Goal: Task Accomplishment & Management: Manage account settings

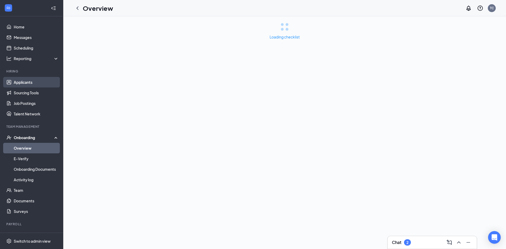
click at [22, 83] on link "Applicants" at bounding box center [36, 82] width 45 height 11
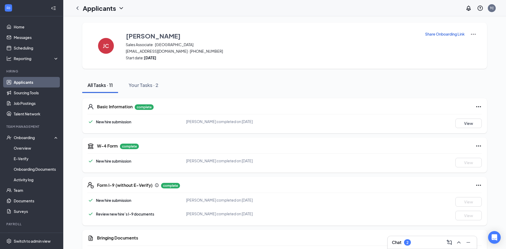
click at [22, 83] on link "Applicants" at bounding box center [36, 82] width 45 height 11
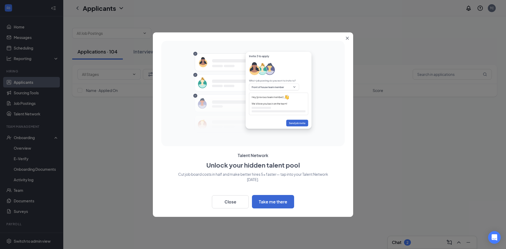
click at [348, 38] on icon "Close" at bounding box center [346, 38] width 3 height 3
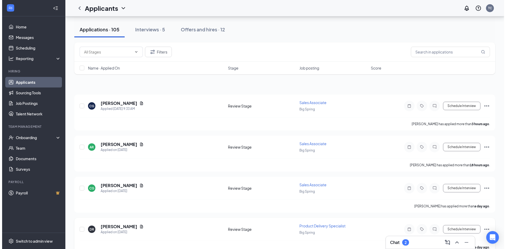
scroll to position [79, 0]
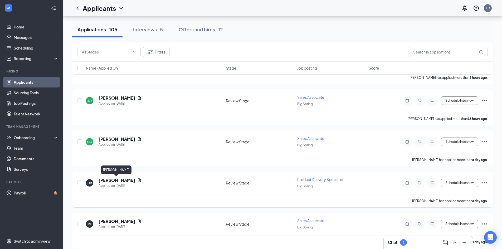
click at [122, 181] on h5 "[PERSON_NAME]" at bounding box center [116, 180] width 37 height 6
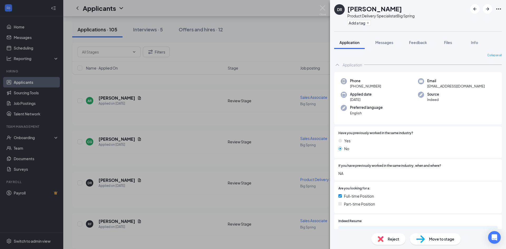
click at [436, 239] on span "Move to stage" at bounding box center [441, 239] width 25 height 6
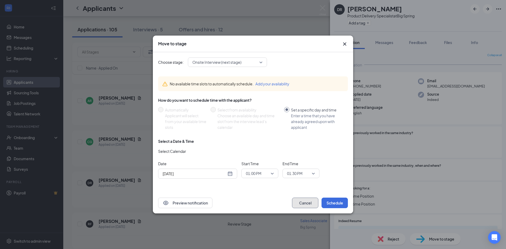
click at [305, 203] on button "Cancel" at bounding box center [305, 202] width 26 height 11
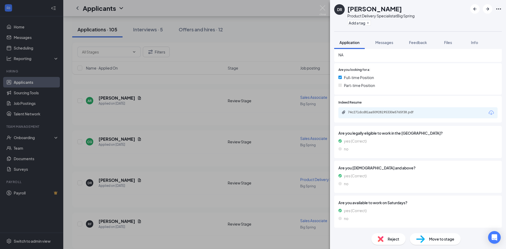
scroll to position [61, 0]
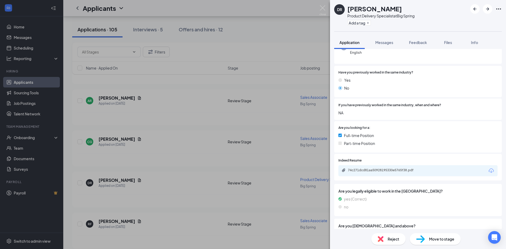
click at [435, 239] on span "Move to stage" at bounding box center [441, 239] width 25 height 6
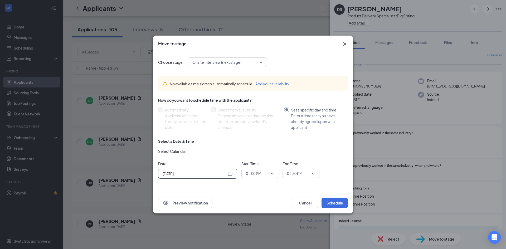
click at [230, 173] on div "[DATE]" at bounding box center [197, 174] width 70 height 6
type input "[DATE]"
click at [205, 153] on div "28" at bounding box center [204, 153] width 6 height 6
click at [271, 172] on span "01:00 PM" at bounding box center [260, 173] width 28 height 8
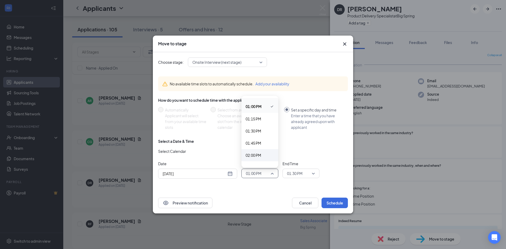
click at [258, 155] on span "02:00 PM" at bounding box center [253, 155] width 16 height 6
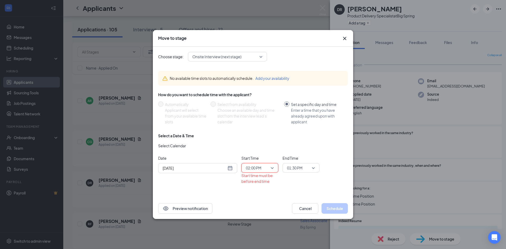
click at [312, 168] on span "01:30 PM" at bounding box center [301, 168] width 28 height 8
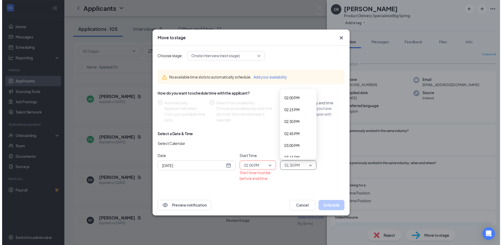
scroll to position [678, 0]
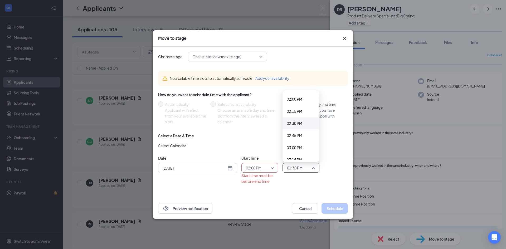
click at [298, 123] on span "02:30 PM" at bounding box center [294, 123] width 16 height 6
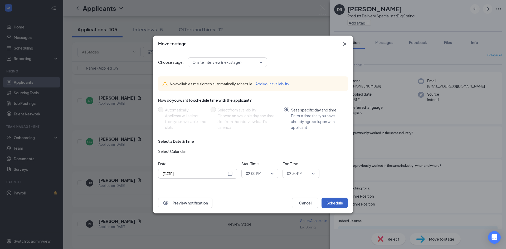
click at [336, 202] on button "Schedule" at bounding box center [334, 202] width 26 height 11
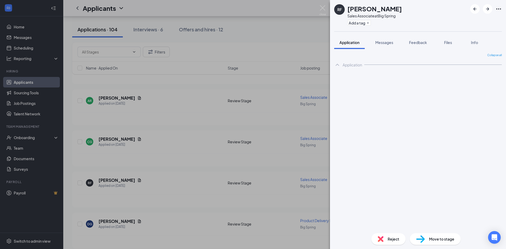
click at [298, 33] on div "RF [PERSON_NAME] Sales Associate at Big Spring Add a tag Application Messages F…" at bounding box center [253, 124] width 506 height 249
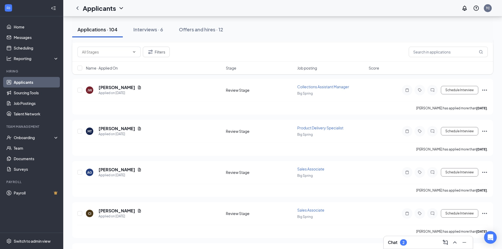
scroll to position [199, 0]
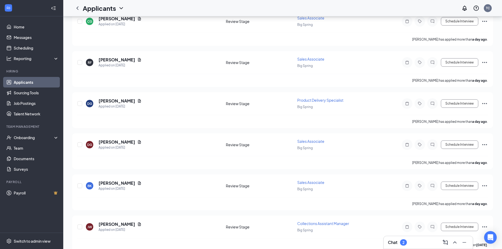
scroll to position [0, 0]
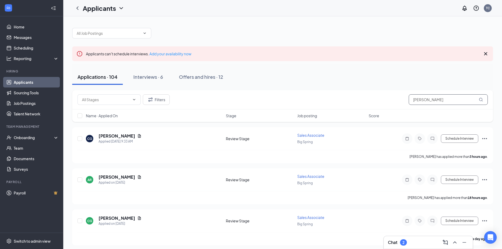
type input "[PERSON_NAME]"
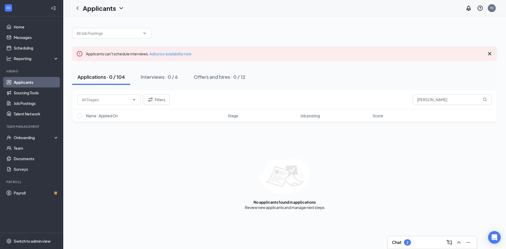
click at [479, 105] on div "Filters [PERSON_NAME]" at bounding box center [284, 99] width 424 height 19
click at [203, 163] on div "No applicants found in applications Review new applicants and manage next steps" at bounding box center [284, 184] width 424 height 51
click at [78, 115] on input "checkbox" at bounding box center [79, 115] width 5 height 5
click at [81, 117] on input "checkbox" at bounding box center [79, 115] width 5 height 5
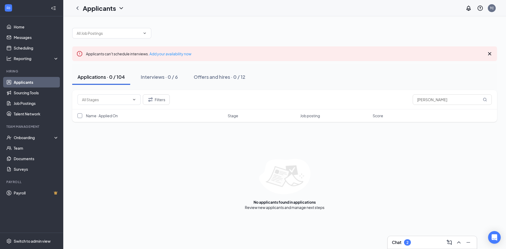
click at [80, 116] on input "checkbox" at bounding box center [79, 115] width 5 height 5
checkbox input "false"
drag, startPoint x: 126, startPoint y: 77, endPoint x: 212, endPoint y: 157, distance: 117.7
click at [126, 76] on button "Applications · 0 / 104" at bounding box center [101, 77] width 58 height 16
click at [113, 78] on div "Applications · 0 / 104" at bounding box center [100, 76] width 47 height 7
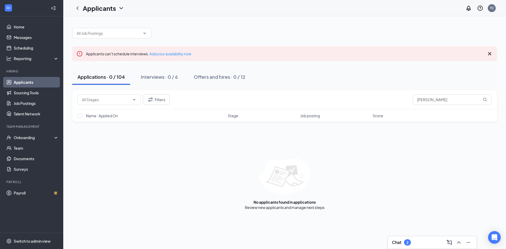
click at [40, 82] on link "Applicants" at bounding box center [36, 82] width 45 height 11
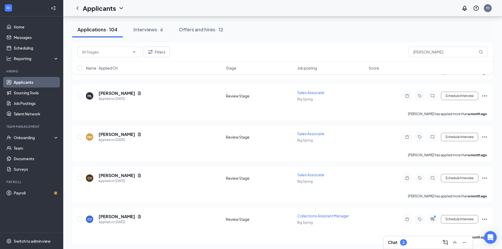
scroll to position [4151, 0]
click at [134, 50] on icon "ChevronDown" at bounding box center [134, 52] width 4 height 4
click at [133, 50] on icon "ChevronDown" at bounding box center [134, 52] width 4 height 4
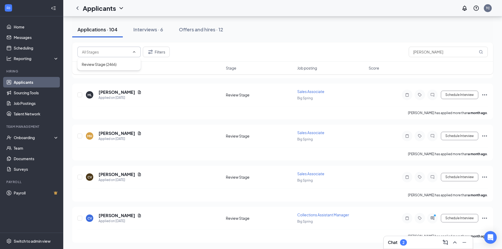
click at [201, 42] on div "Applications · 104 Interviews · 6 Offers and hires · 12" at bounding box center [282, 29] width 420 height 26
drag, startPoint x: 424, startPoint y: 53, endPoint x: 387, endPoint y: 58, distance: 38.0
click at [391, 57] on div "Filters [PERSON_NAME]" at bounding box center [282, 51] width 420 height 19
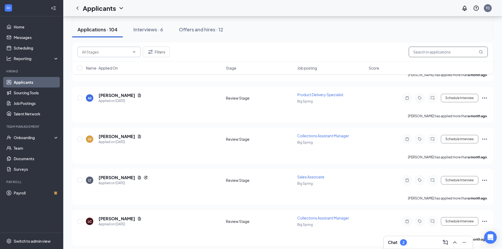
scroll to position [3072, 0]
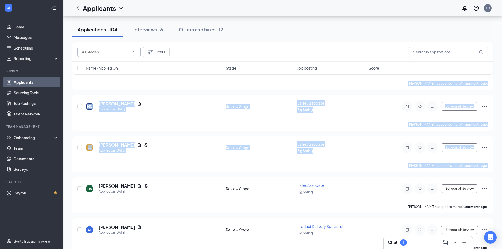
drag, startPoint x: 503, startPoint y: 140, endPoint x: 505, endPoint y: 50, distance: 90.1
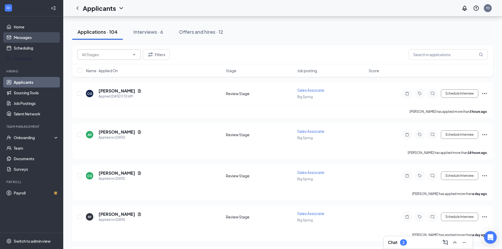
scroll to position [0, 0]
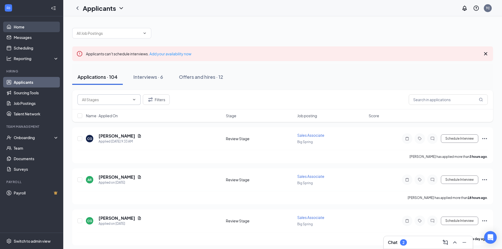
click at [22, 26] on link "Home" at bounding box center [36, 27] width 45 height 11
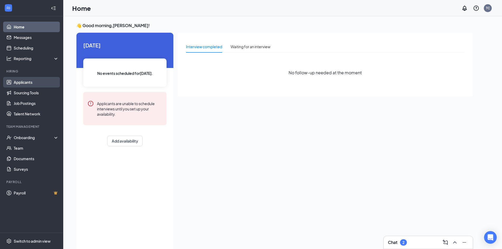
click at [27, 82] on link "Applicants" at bounding box center [36, 82] width 45 height 11
